Goal: Task Accomplishment & Management: Manage account settings

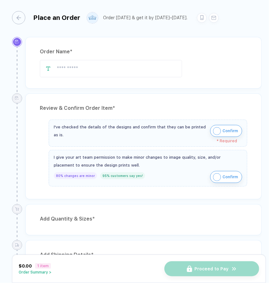
type input "******"
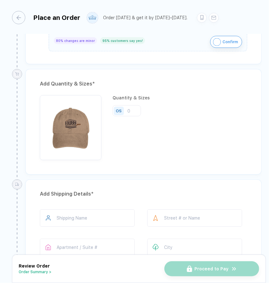
scroll to position [265, 0]
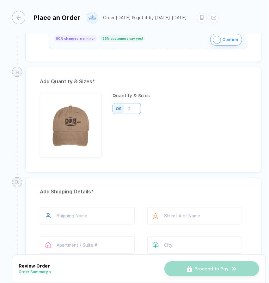
click at [133, 105] on input "number" at bounding box center [126, 108] width 28 height 11
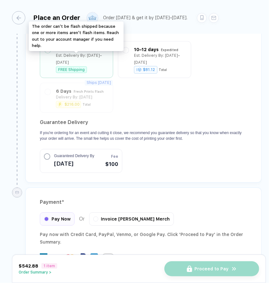
scroll to position [563, 0]
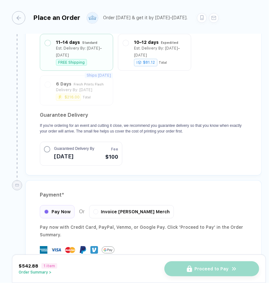
type input "24"
click at [22, 16] on button "button" at bounding box center [16, 17] width 13 height 13
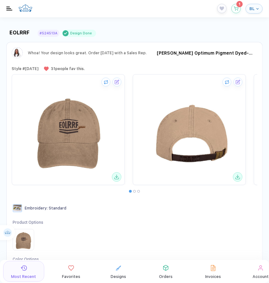
click at [258, 9] on icon "button" at bounding box center [257, 9] width 3 height 3
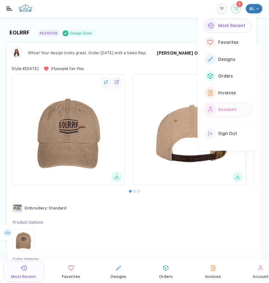
click at [223, 113] on button "Account" at bounding box center [227, 110] width 49 height 14
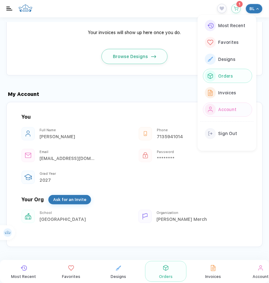
scroll to position [842, 0]
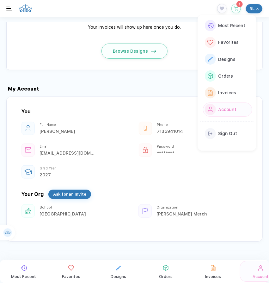
click at [8, 8] on img "button" at bounding box center [9, 9] width 6 height 4
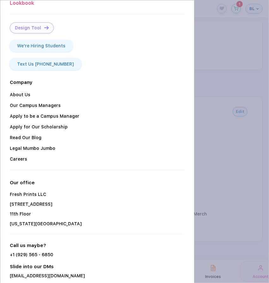
scroll to position [0, 0]
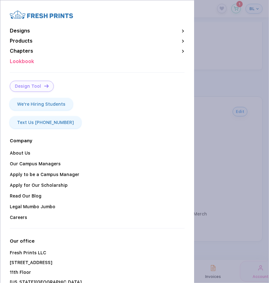
click at [250, 39] on button "button" at bounding box center [134, 141] width 269 height 283
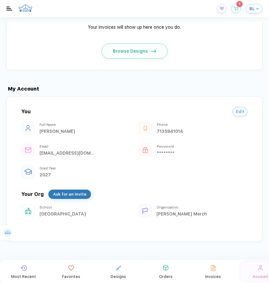
click at [259, 7] on button "BL" at bounding box center [253, 9] width 17 height 10
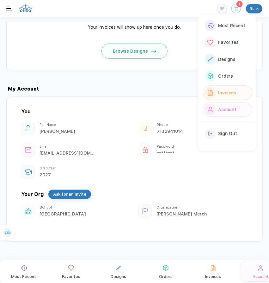
click at [238, 93] on button "Invoices" at bounding box center [227, 93] width 49 height 14
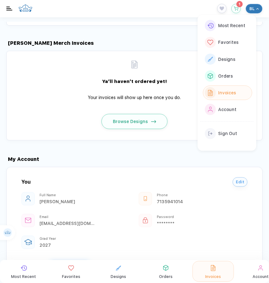
scroll to position [767, 0]
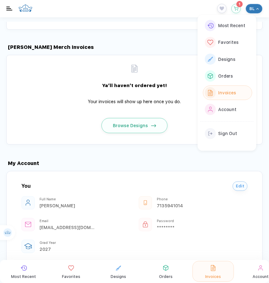
click at [154, 145] on div "My Account You Edit Full Name [PERSON_NAME] Phone [PHONE_NUMBER] Email [EMAIL_A…" at bounding box center [134, 231] width 269 height 172
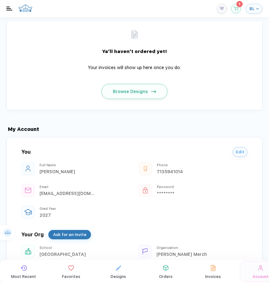
scroll to position [842, 0]
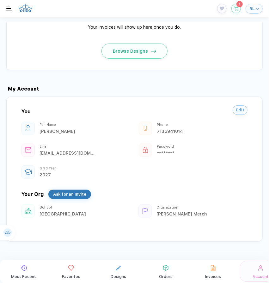
click at [236, 108] on span "Edit" at bounding box center [240, 110] width 9 height 5
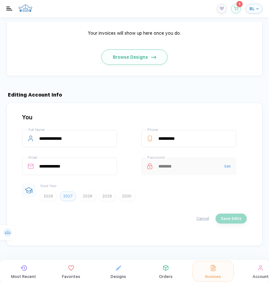
scroll to position [840, 0]
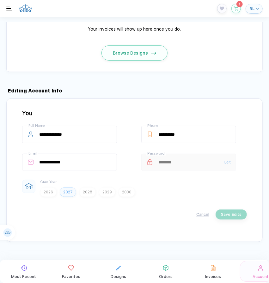
click at [202, 210] on div "Cancel Save Edits" at bounding box center [134, 215] width 224 height 10
click at [196, 212] on button "Cancel" at bounding box center [202, 214] width 13 height 5
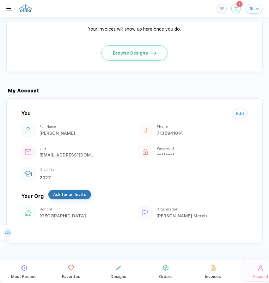
click at [58, 190] on button "Ask for an Invite" at bounding box center [69, 194] width 43 height 9
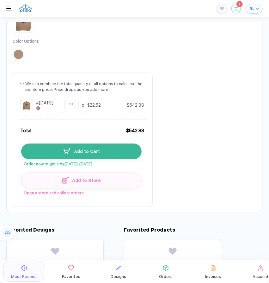
scroll to position [227, 0]
